Goal: Task Accomplishment & Management: Complete application form

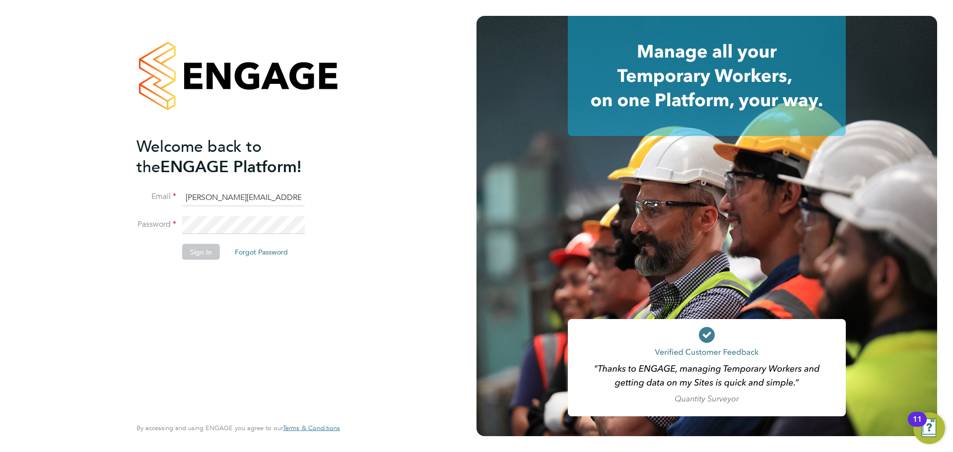
click at [219, 199] on input "daniel.hobb@optionsresourcing.com" at bounding box center [243, 198] width 123 height 18
click at [232, 197] on input "daniel.hobb@optionsresourcing.com" at bounding box center [243, 198] width 123 height 18
click at [228, 196] on input "daniel.hobb@optionsresourcing.com" at bounding box center [243, 198] width 123 height 18
type input "daniel.hobbs@optionsresourcing.com"
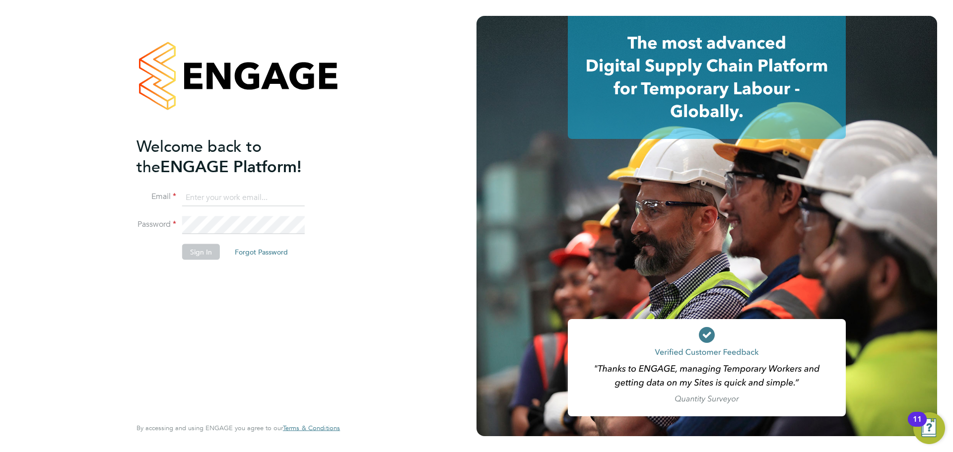
type input "[PERSON_NAME][EMAIL_ADDRESS][PERSON_NAME][DOMAIN_NAME]"
click at [207, 253] on button "Sign In" at bounding box center [201, 252] width 38 height 16
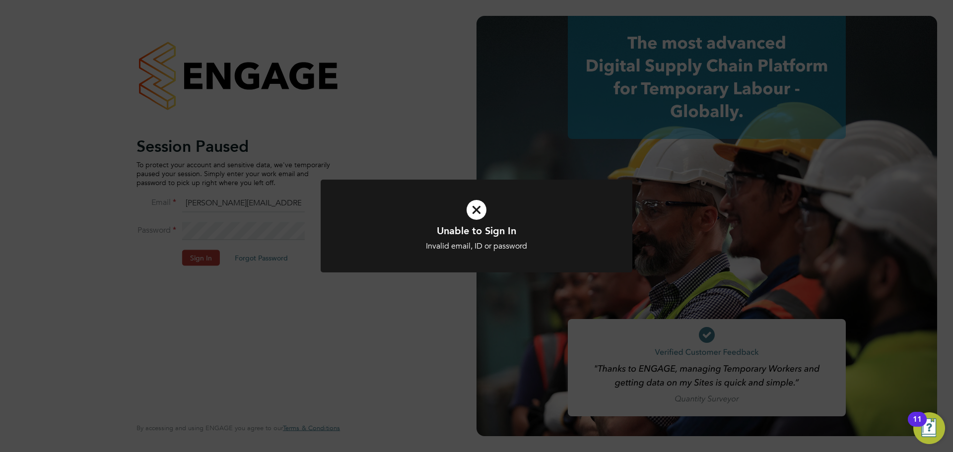
click at [517, 140] on div "Unable to Sign In Invalid email, ID or password Cancel Okay" at bounding box center [476, 226] width 953 height 452
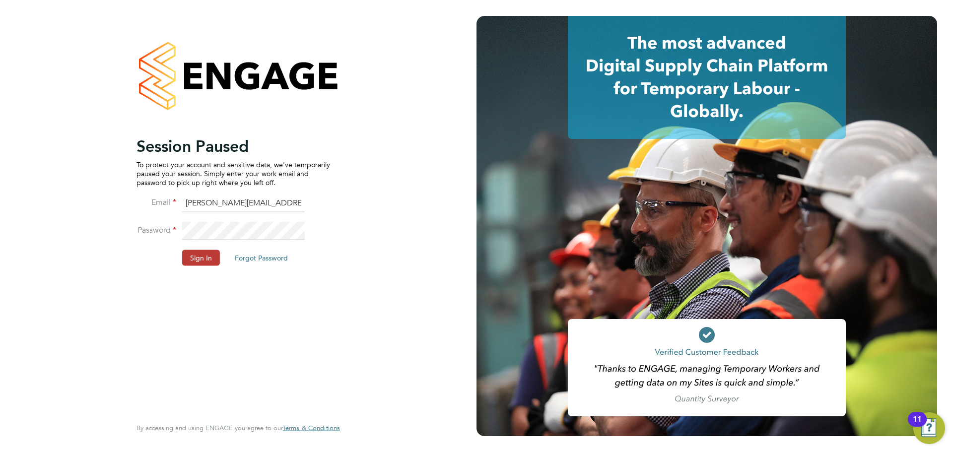
drag, startPoint x: 371, startPoint y: 211, endPoint x: 416, endPoint y: 165, distance: 64.2
click at [372, 210] on div "Session Paused To protect your account and sensitive data, we've temporarily pa…" at bounding box center [238, 226] width 477 height 452
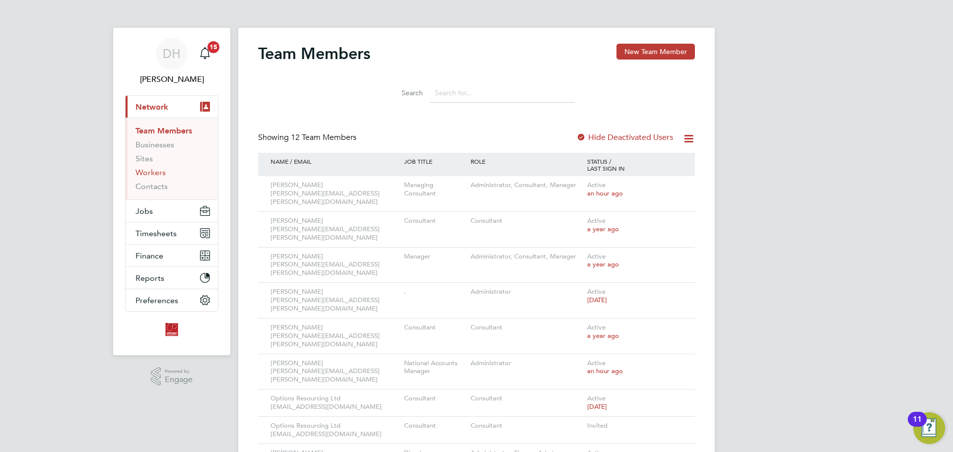
click at [149, 174] on link "Workers" at bounding box center [151, 172] width 30 height 9
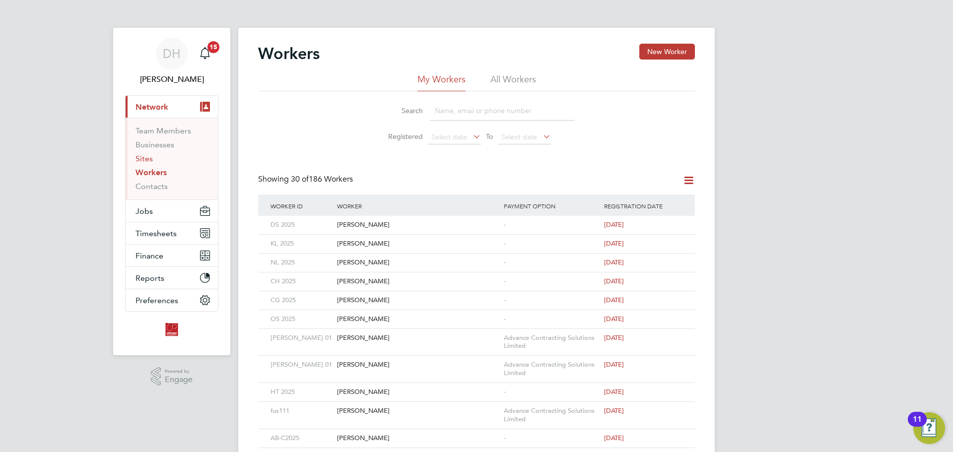
click at [140, 160] on link "Sites" at bounding box center [144, 158] width 17 height 9
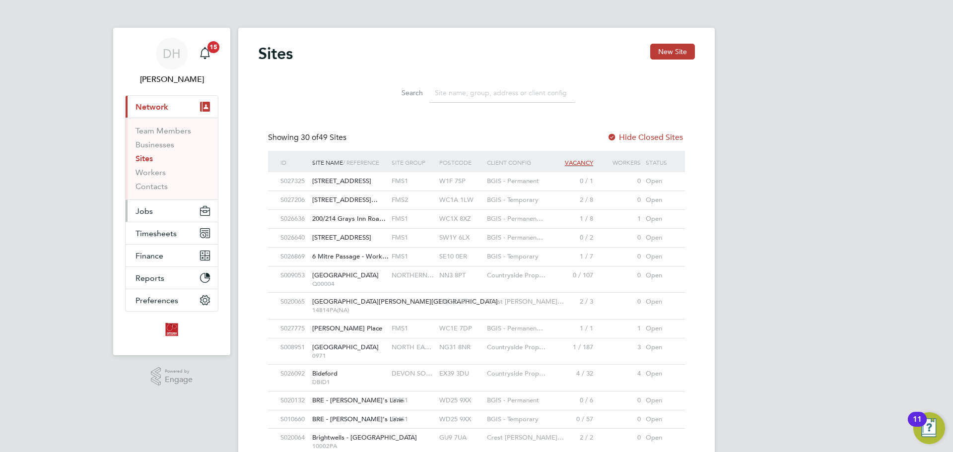
click at [156, 214] on button "Jobs" at bounding box center [172, 211] width 92 height 22
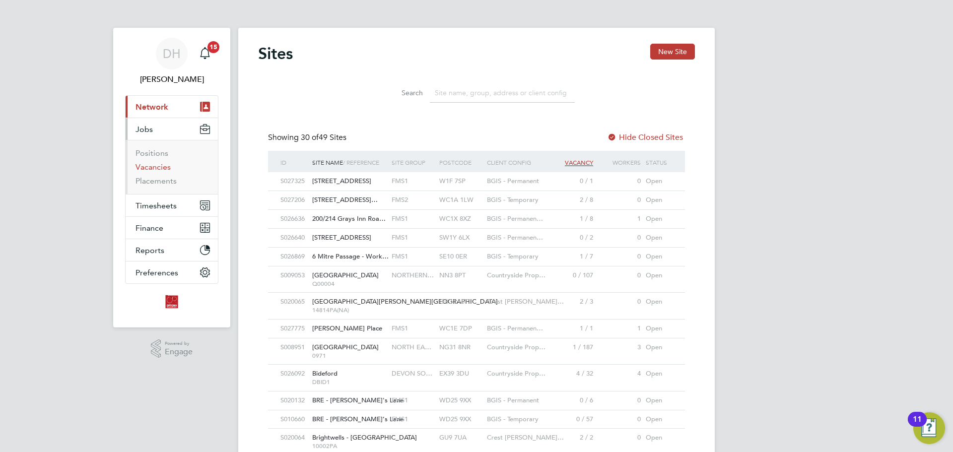
click at [162, 167] on link "Vacancies" at bounding box center [153, 166] width 35 height 9
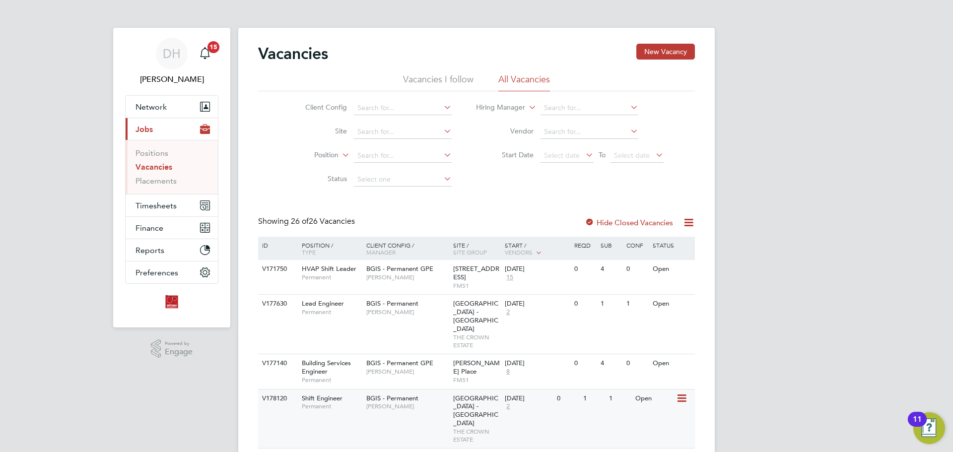
click at [433, 403] on span "[PERSON_NAME]" at bounding box center [407, 407] width 82 height 8
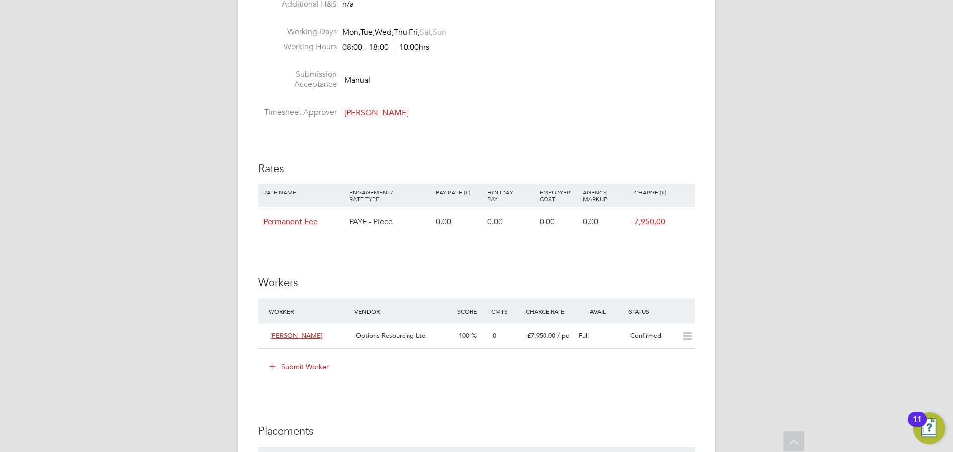
scroll to position [1191, 0]
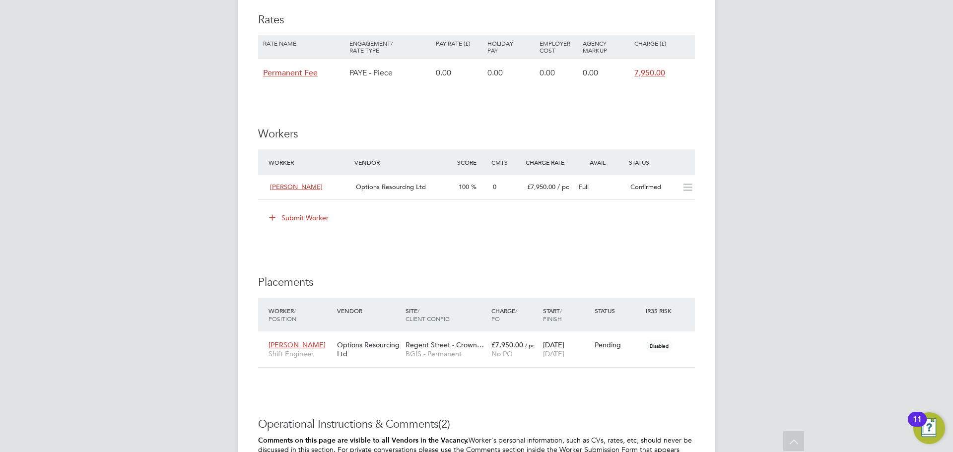
click at [272, 221] on icon at bounding box center [272, 216] width 7 height 7
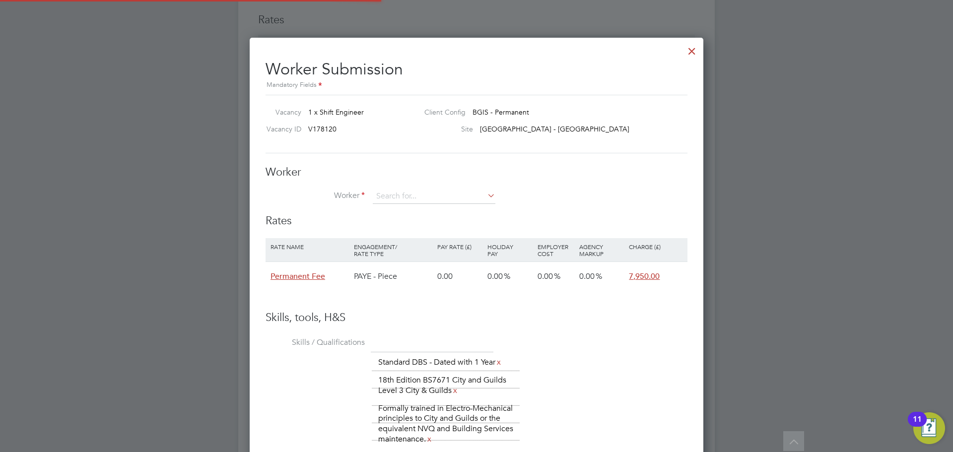
scroll to position [678, 454]
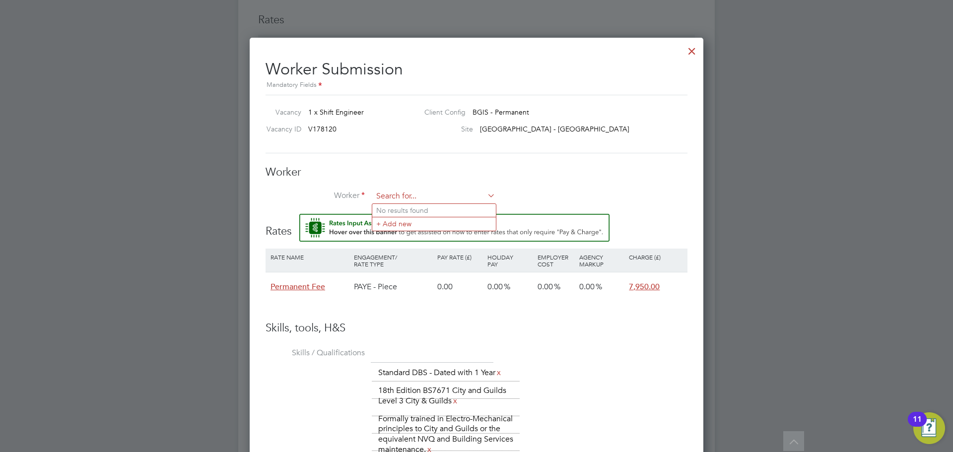
click at [410, 197] on input at bounding box center [434, 196] width 123 height 15
click at [423, 210] on li "Harr is Agyemang (HB 2025)" at bounding box center [453, 210] width 162 height 13
type input "Harris Agyemang (HB 2025)"
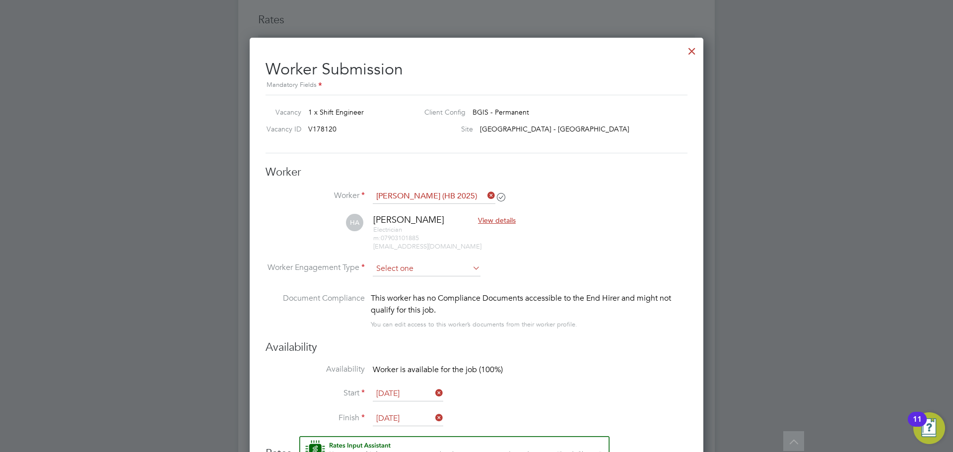
click at [441, 265] on input at bounding box center [427, 269] width 108 height 15
click at [432, 290] on li "PAYE" at bounding box center [426, 295] width 109 height 13
type input "PAYE"
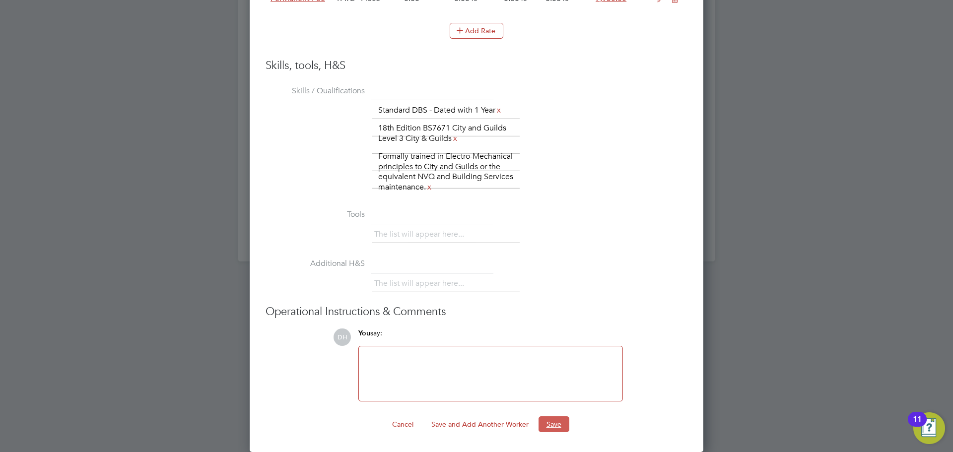
click at [548, 428] on button "Save" at bounding box center [554, 424] width 31 height 16
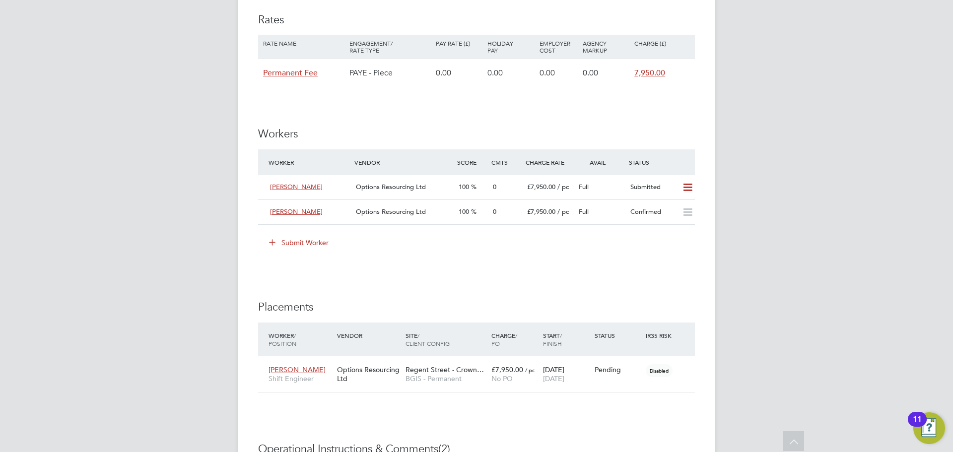
click at [273, 239] on icon at bounding box center [272, 241] width 7 height 7
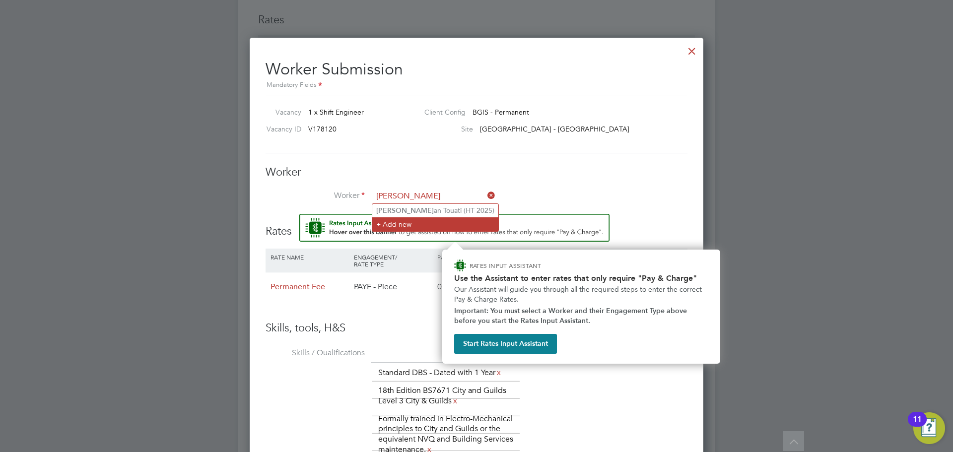
type input "hass"
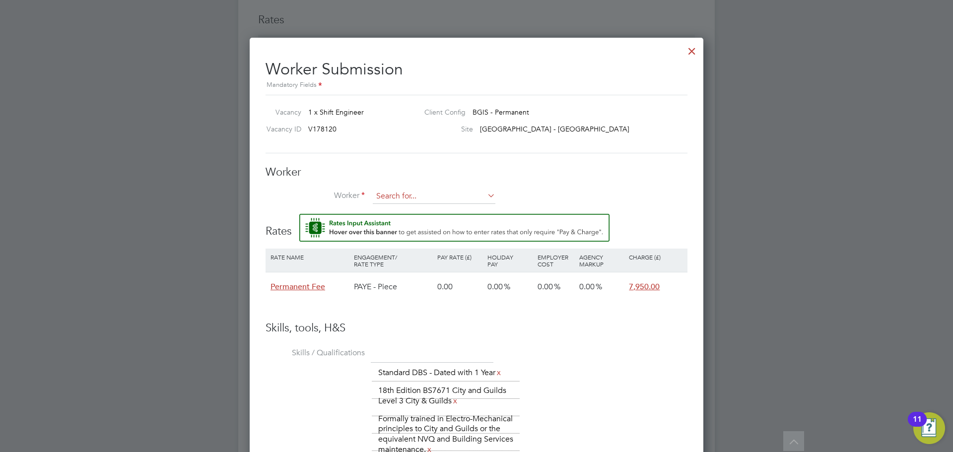
click at [398, 197] on input at bounding box center [434, 196] width 123 height 15
click at [416, 221] on li "Has san Touati (HT 2025)" at bounding box center [435, 223] width 126 height 13
type input "Hassan Touati (HT 2025)"
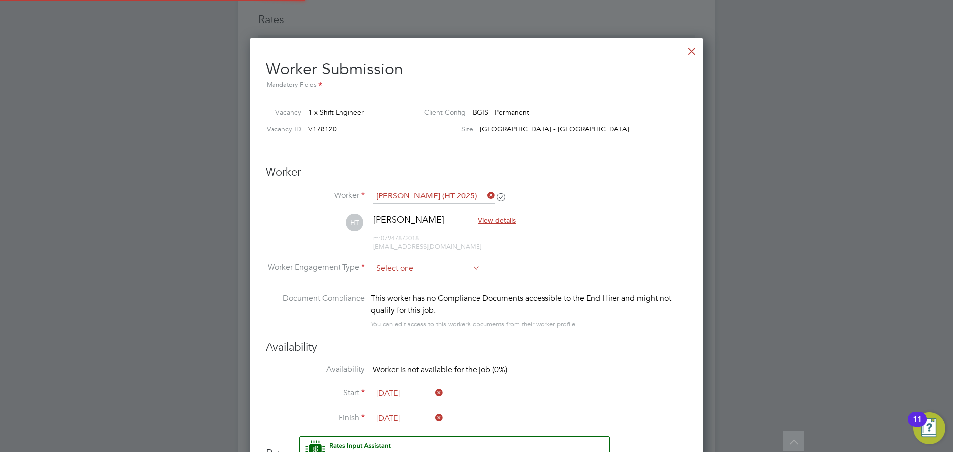
click at [422, 270] on input at bounding box center [427, 269] width 108 height 15
click at [419, 294] on li "PAYE" at bounding box center [426, 295] width 109 height 13
type input "PAYE"
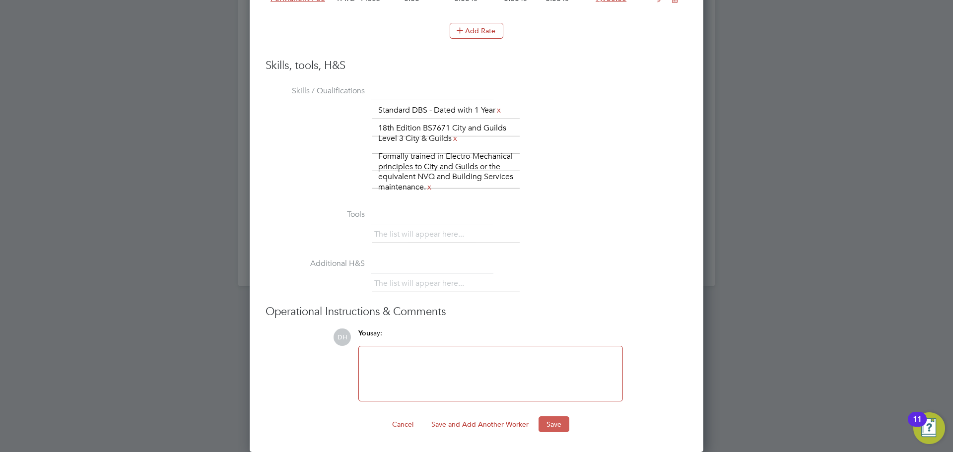
click at [559, 427] on button "Save" at bounding box center [554, 424] width 31 height 16
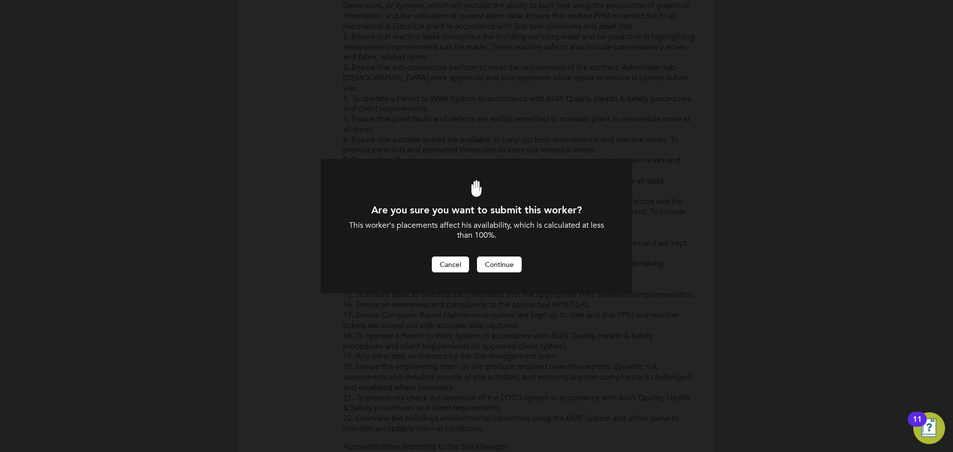
click at [454, 270] on button "Cancel" at bounding box center [450, 265] width 37 height 16
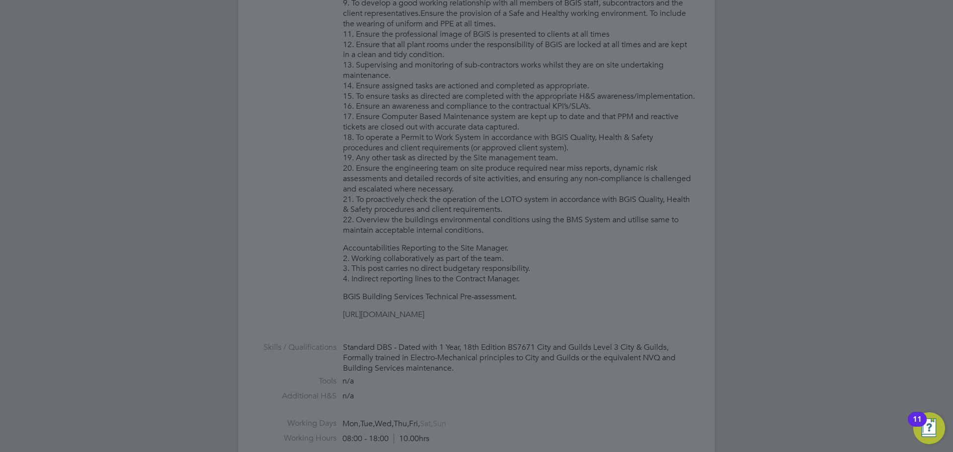
click at [425, 282] on div at bounding box center [476, 226] width 953 height 452
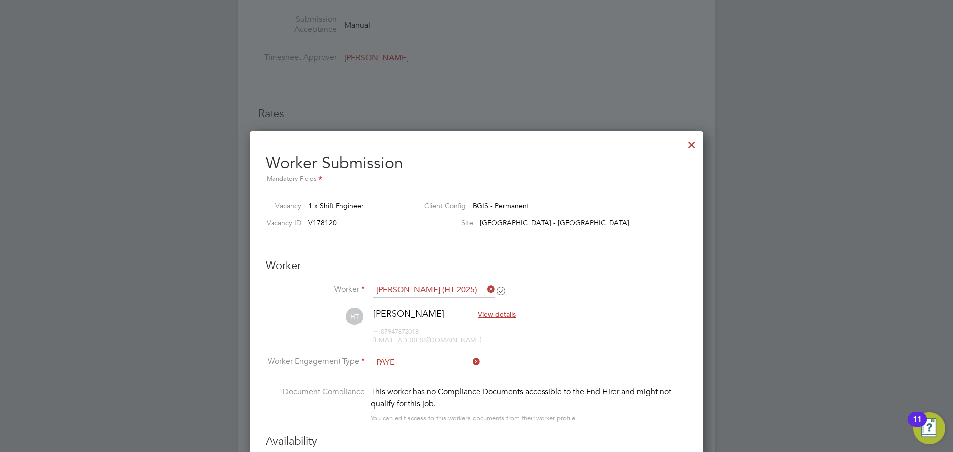
click at [691, 145] on div at bounding box center [692, 143] width 18 height 18
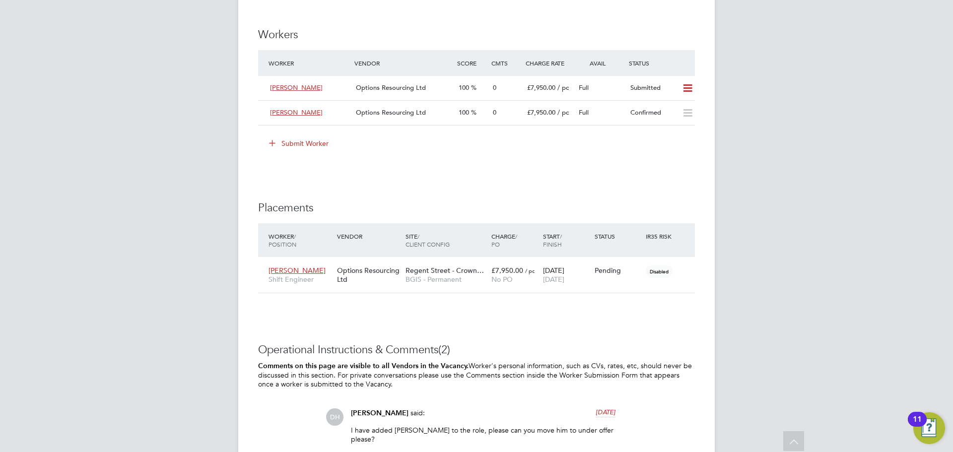
click at [274, 146] on icon at bounding box center [272, 142] width 7 height 7
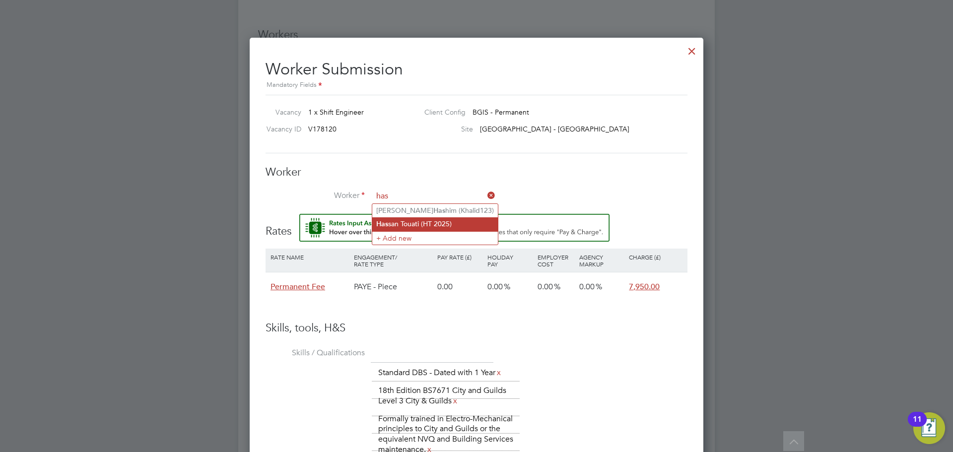
click at [439, 220] on li "Has san Touati (HT 2025)" at bounding box center [435, 223] width 126 height 13
type input "Hassan Touati (HT 2025)"
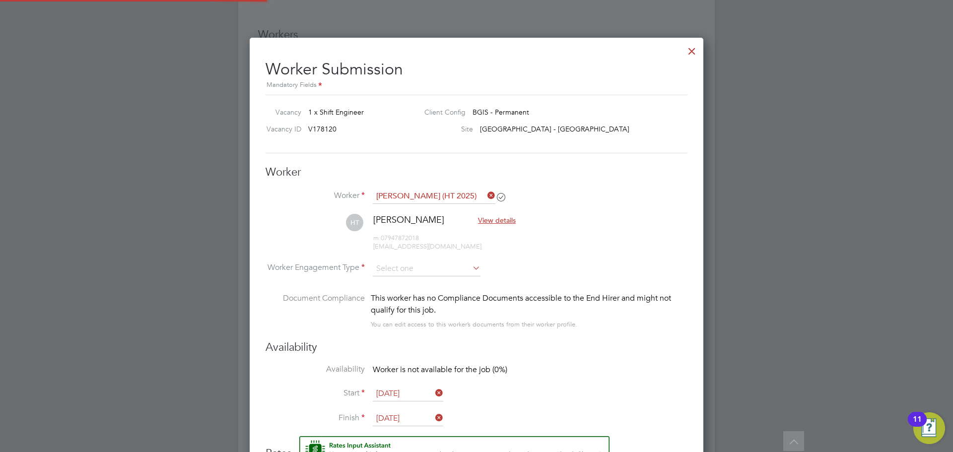
click at [433, 260] on li "HT Hassan Touati View details m: 07947872018 htouati@hotmail.co.uk" at bounding box center [477, 237] width 422 height 47
click at [428, 269] on input at bounding box center [427, 269] width 108 height 15
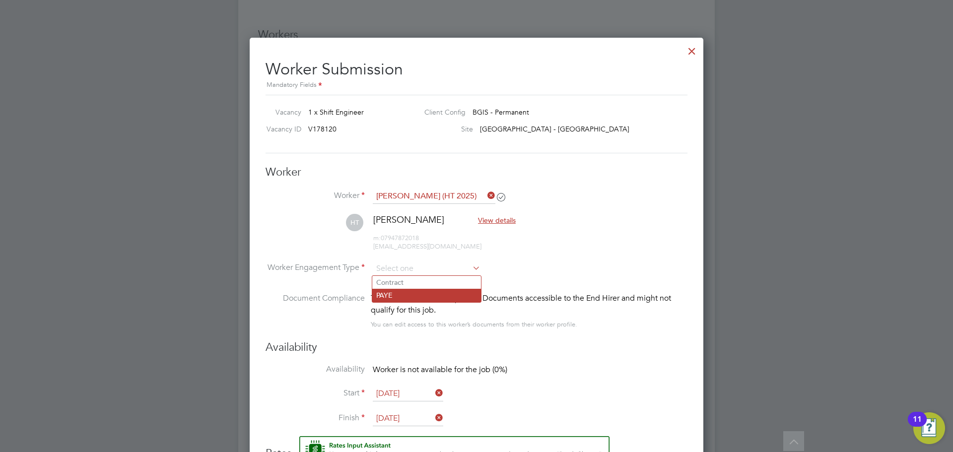
click at [428, 290] on li "PAYE" at bounding box center [426, 295] width 109 height 13
type input "PAYE"
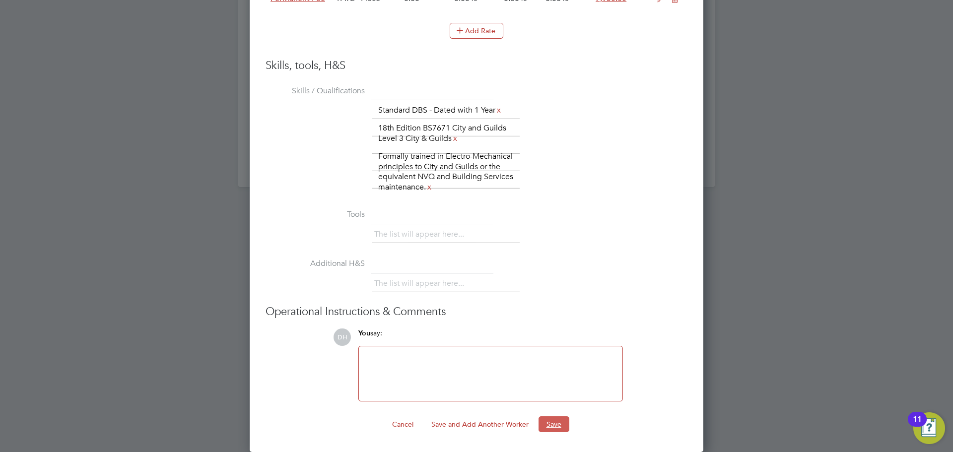
click at [561, 428] on button "Save" at bounding box center [554, 424] width 31 height 16
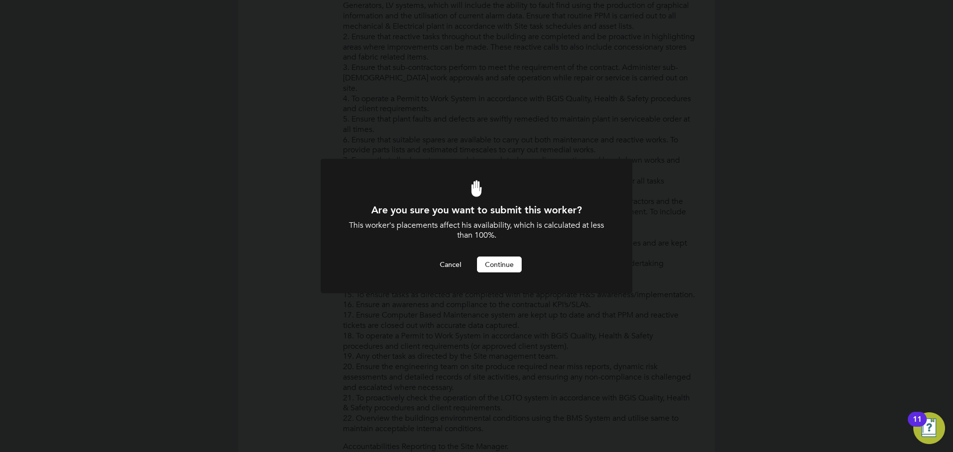
click at [506, 269] on button "Continue" at bounding box center [499, 265] width 45 height 16
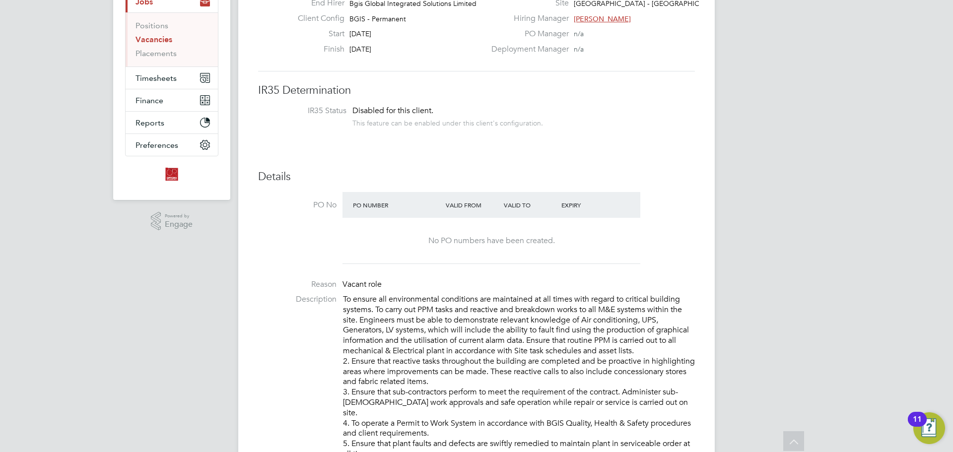
scroll to position [0, 0]
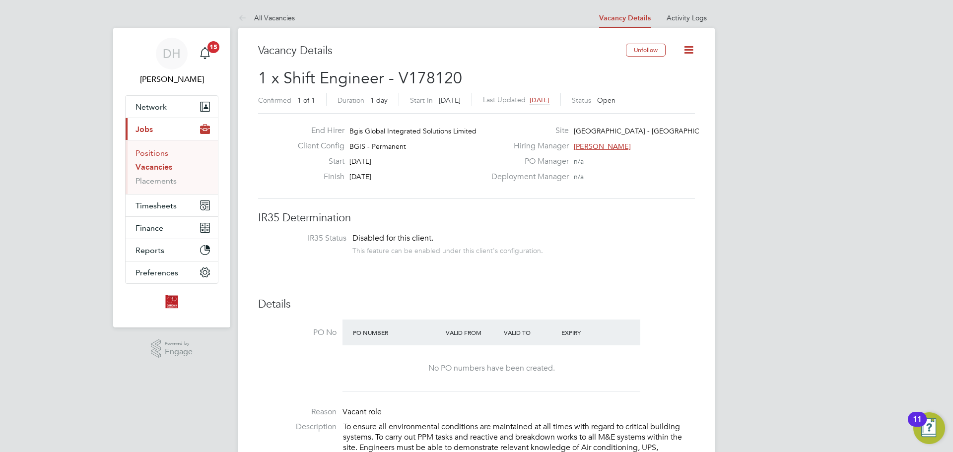
click at [157, 156] on link "Positions" at bounding box center [152, 152] width 33 height 9
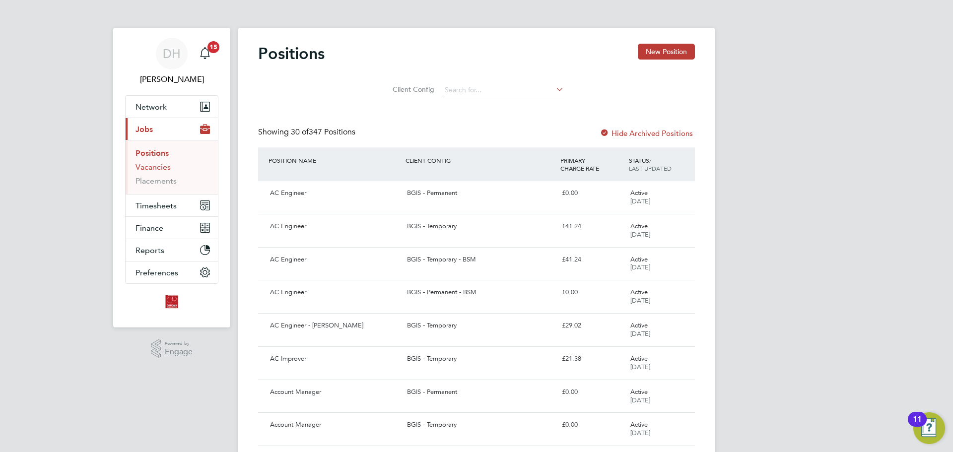
click at [159, 164] on link "Vacancies" at bounding box center [153, 166] width 35 height 9
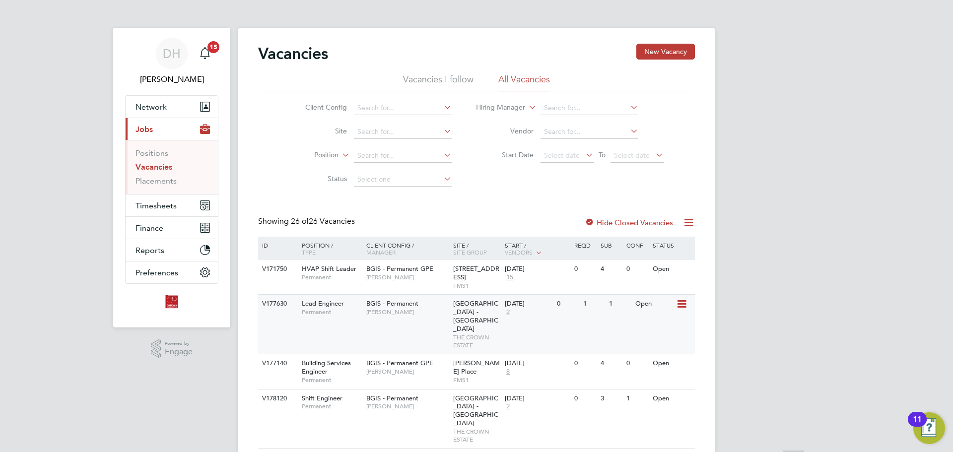
scroll to position [99, 0]
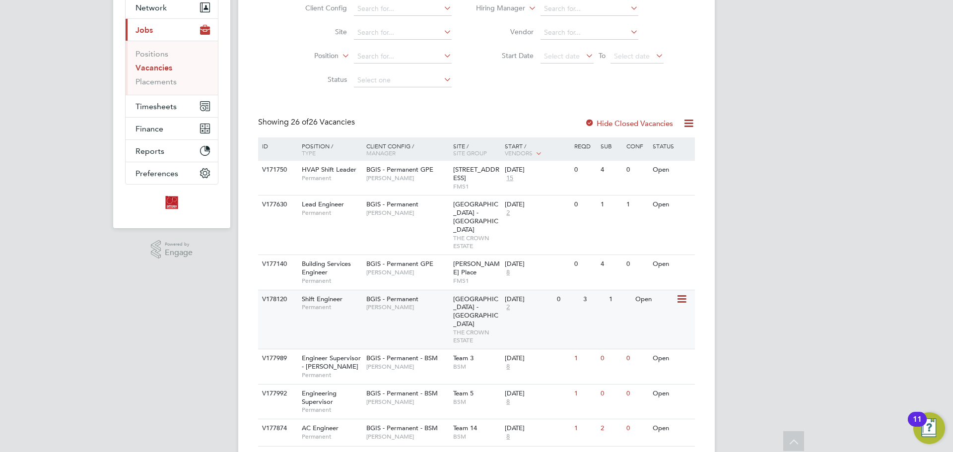
click at [436, 303] on span "[PERSON_NAME]" at bounding box center [407, 307] width 82 height 8
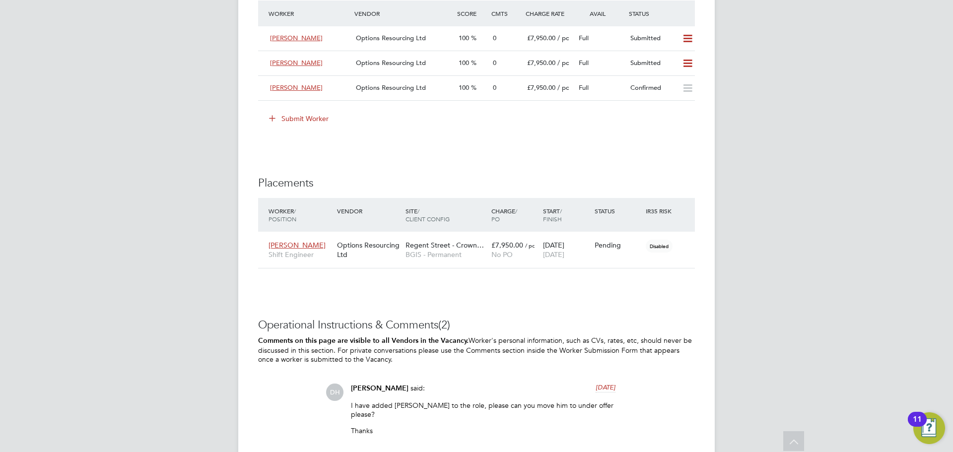
scroll to position [1191, 0]
